Goal: Task Accomplishment & Management: Manage account settings

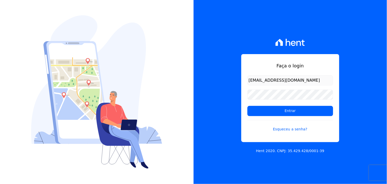
click at [262, 117] on form "thayna@graalengenharia.com.br Entrar Esqueceu a senha?" at bounding box center [290, 106] width 86 height 63
click at [261, 113] on input "Entrar" at bounding box center [290, 111] width 86 height 10
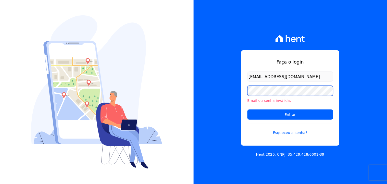
click at [241, 98] on div "Faça o login [EMAIL_ADDRESS][DOMAIN_NAME] Email ou senha inválida. Entrar Esque…" at bounding box center [290, 97] width 98 height 95
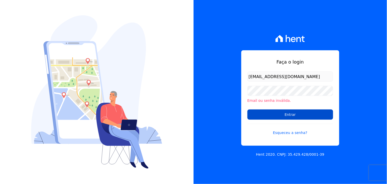
click at [262, 115] on input "Entrar" at bounding box center [290, 114] width 86 height 10
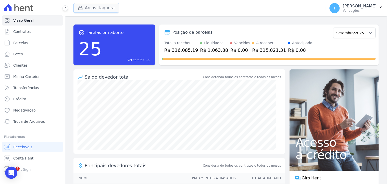
click at [108, 9] on button "Arcos Itaquera" at bounding box center [96, 8] width 46 height 10
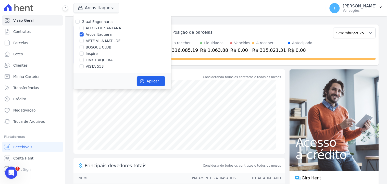
click at [91, 35] on label "Arcos Itaquera" at bounding box center [99, 34] width 26 height 5
click at [84, 35] on input "Arcos Itaquera" at bounding box center [82, 34] width 4 height 4
checkbox input "false"
click at [97, 30] on label "ALTOS DE SANTANA" at bounding box center [103, 27] width 35 height 5
click at [84, 30] on input "ALTOS DE SANTANA" at bounding box center [82, 28] width 4 height 4
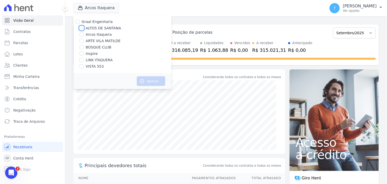
checkbox input "true"
click at [142, 79] on icon "button" at bounding box center [141, 81] width 5 height 5
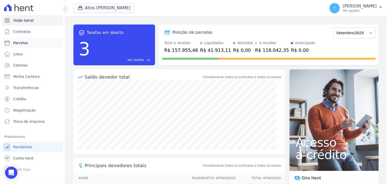
click at [22, 42] on span "Parcelas" at bounding box center [20, 42] width 15 height 5
select select
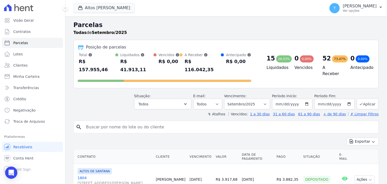
click at [113, 122] on input "search" at bounding box center [229, 127] width 293 height 10
type input "stephna"
select select
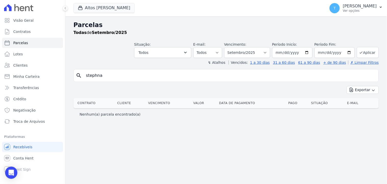
click at [112, 81] on div "search stephna" at bounding box center [225, 75] width 305 height 13
click at [111, 76] on input "stephna" at bounding box center [229, 75] width 293 height 10
click at [136, 76] on input "[PERSON_NAME]" at bounding box center [229, 75] width 293 height 10
type input "[PERSON_NAME]"
click at [236, 128] on div "Parcelas Todas de Setembro/2025 Situação: Agendado Em Aberto Pago Processando C…" at bounding box center [225, 100] width 321 height 168
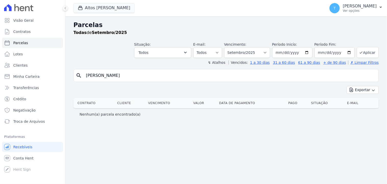
select select
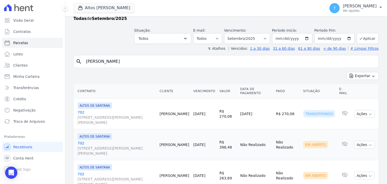
scroll to position [17, 0]
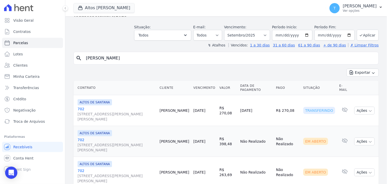
click at [109, 111] on span "[STREET_ADDRESS][PERSON_NAME][PERSON_NAME]" at bounding box center [117, 116] width 78 height 10
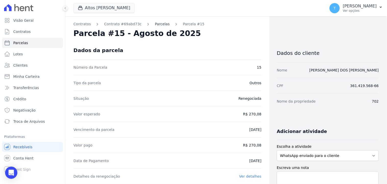
click at [155, 23] on link "Parcelas" at bounding box center [162, 23] width 15 height 5
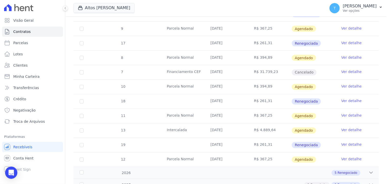
scroll to position [139, 0]
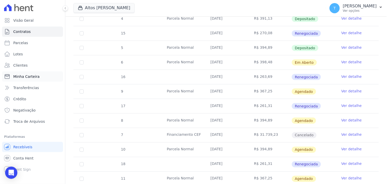
click at [28, 75] on span "Minha Carteira" at bounding box center [26, 76] width 26 height 5
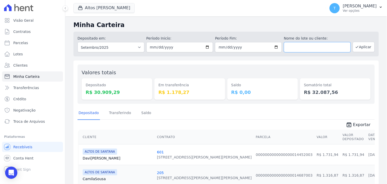
click at [303, 48] on input "text" at bounding box center [317, 47] width 67 height 10
type input "[PERSON_NAME]"
click at [355, 47] on button "Aplicar" at bounding box center [364, 47] width 22 height 10
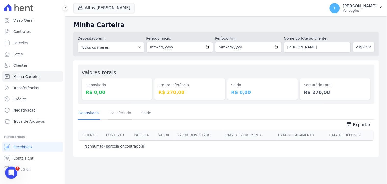
click at [114, 110] on link "Transferindo" at bounding box center [120, 113] width 24 height 13
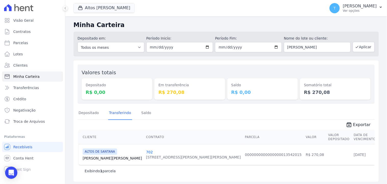
click at [149, 157] on div "[STREET_ADDRESS][PERSON_NAME][PERSON_NAME]" at bounding box center [193, 157] width 95 height 5
click at [103, 159] on link "[PERSON_NAME]" at bounding box center [112, 158] width 59 height 5
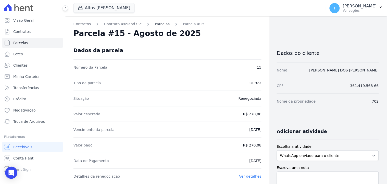
click at [156, 24] on link "Parcelas" at bounding box center [162, 23] width 15 height 5
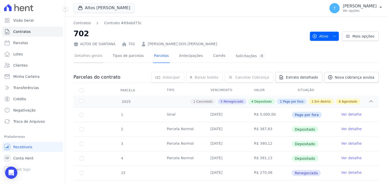
click at [87, 56] on link "Detalhes gerais" at bounding box center [88, 56] width 30 height 14
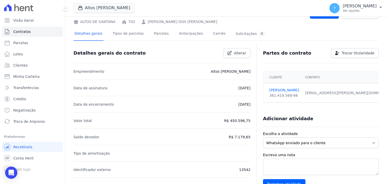
scroll to position [28, 0]
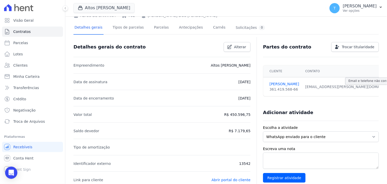
click at [345, 89] on td "[EMAIL_ADDRESS][PERSON_NAME][DOMAIN_NAME] Email e telefone não confirmados." at bounding box center [347, 86] width 103 height 19
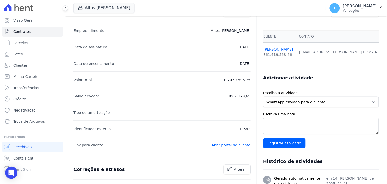
scroll to position [0, 0]
click at [291, 106] on select "WhatsApp enviado para o cliente Adicionar um comentário Ligação feita para o cl…" at bounding box center [321, 102] width 116 height 11
click at [306, 105] on select "WhatsApp enviado para o cliente Adicionar um comentário Ligação feita para o cl…" at bounding box center [321, 102] width 116 height 11
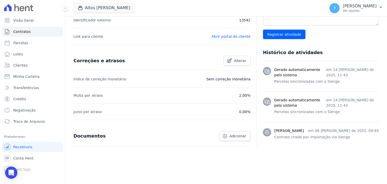
scroll to position [6, 0]
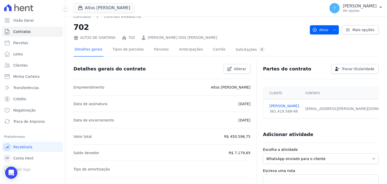
click at [307, 109] on div "[EMAIL_ADDRESS][PERSON_NAME][DOMAIN_NAME] Email e telefone não confirmados." at bounding box center [353, 108] width 97 height 5
drag, startPoint x: 307, startPoint y: 109, endPoint x: 323, endPoint y: 106, distance: 16.6
click at [323, 106] on div "[EMAIL_ADDRESS][PERSON_NAME][DOMAIN_NAME] Email e telefone não confirmados." at bounding box center [353, 108] width 97 height 5
click at [289, 72] on div "Partes do contrato Trocar titularidade" at bounding box center [319, 67] width 120 height 14
click at [351, 26] on link "Mais opções" at bounding box center [360, 29] width 37 height 9
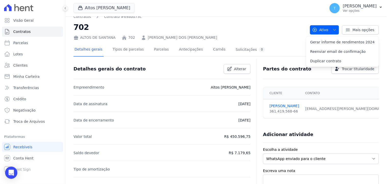
click at [179, 37] on link "[PERSON_NAME] DOS [PERSON_NAME]" at bounding box center [182, 37] width 69 height 5
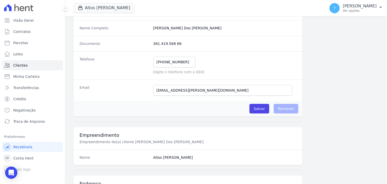
scroll to position [85, 0]
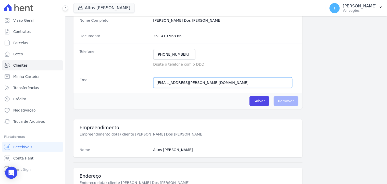
click at [201, 80] on input "[EMAIL_ADDRESS][PERSON_NAME][DOMAIN_NAME]" at bounding box center [222, 82] width 139 height 11
click at [264, 104] on input "Salvar" at bounding box center [259, 101] width 20 height 10
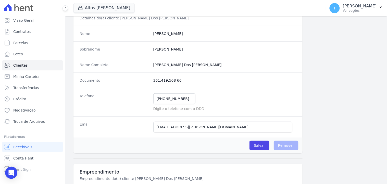
scroll to position [0, 0]
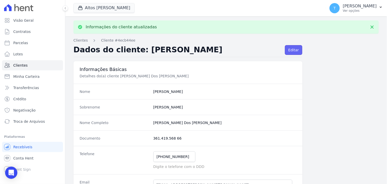
click at [285, 50] on link "Editar" at bounding box center [293, 50] width 17 height 10
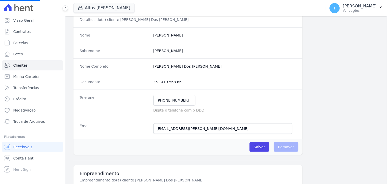
scroll to position [57, 0]
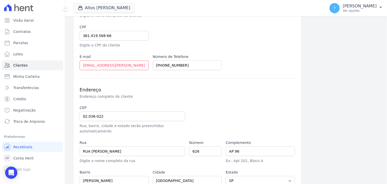
scroll to position [113, 0]
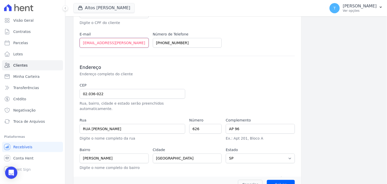
click at [135, 43] on input "[EMAIL_ADDRESS][PERSON_NAME][DOMAIN_NAME]" at bounding box center [114, 43] width 69 height 10
click at [134, 43] on input "[EMAIL_ADDRESS][PERSON_NAME][DOMAIN_NAME]" at bounding box center [114, 43] width 69 height 10
type input "[EMAIL_ADDRESS][PERSON_NAME][DOMAIN_NAME]"
click at [139, 61] on div "Endereço Endereço completo do cliente CEP 02.036-022 Rua, bairro, cidade e esta…" at bounding box center [187, 113] width 215 height 115
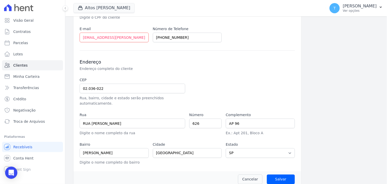
scroll to position [121, 0]
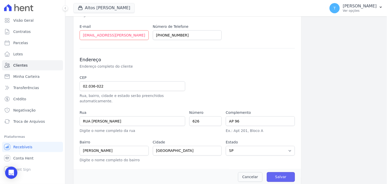
click at [274, 172] on input "Salvar" at bounding box center [281, 177] width 28 height 10
